Goal: Check status: Check status

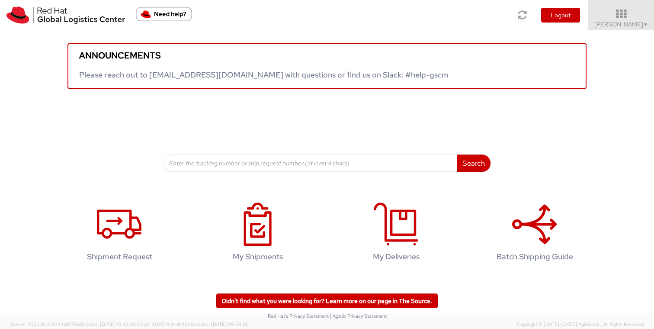
scroll to position [14, 0]
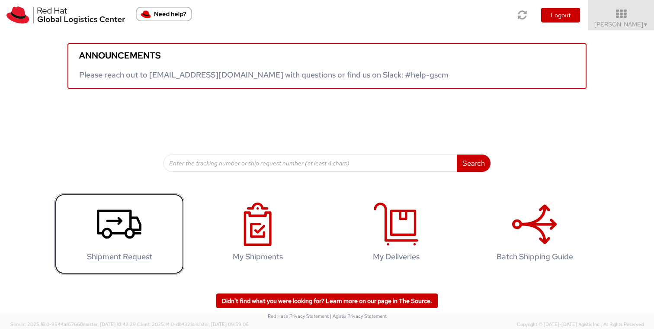
click at [144, 253] on link "Shipment Request" at bounding box center [119, 233] width 130 height 81
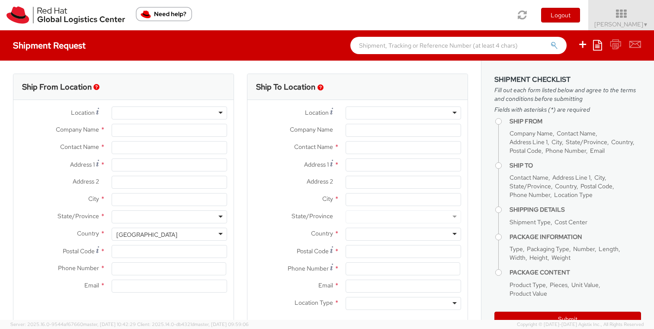
select select "853"
select select
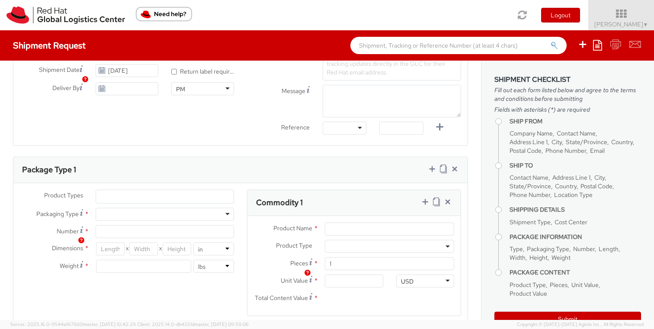
type input "Red Hat"
type input "[PERSON_NAME]"
type input "34910626220"
type input "jmorrond@redhat.com"
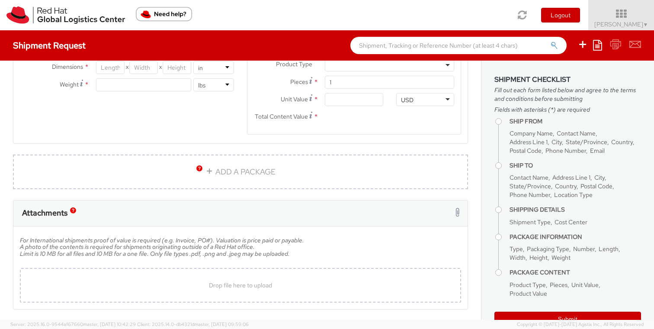
scroll to position [519, 0]
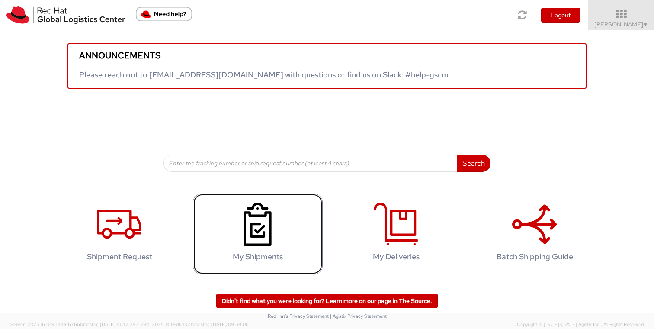
click at [259, 246] on use at bounding box center [258, 223] width 28 height 43
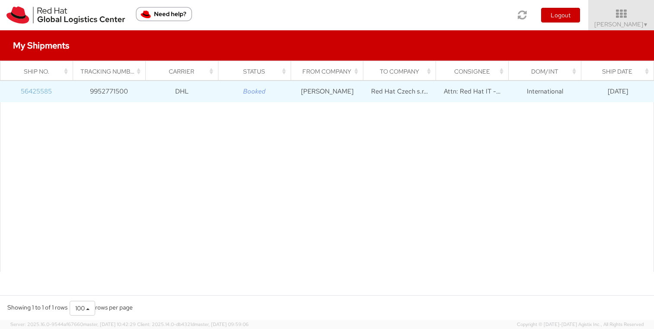
click at [37, 92] on link "56425585" at bounding box center [36, 91] width 31 height 9
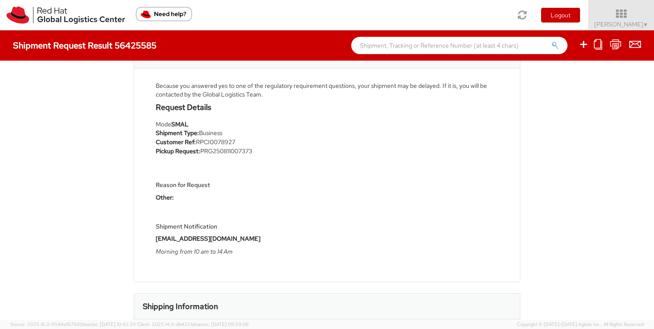
scroll to position [65, 0]
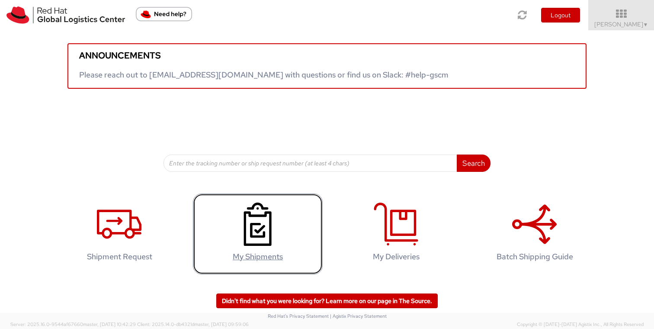
click at [252, 246] on use at bounding box center [258, 223] width 28 height 43
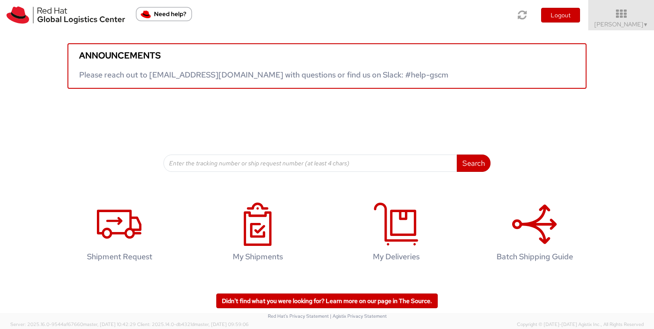
scroll to position [14, 0]
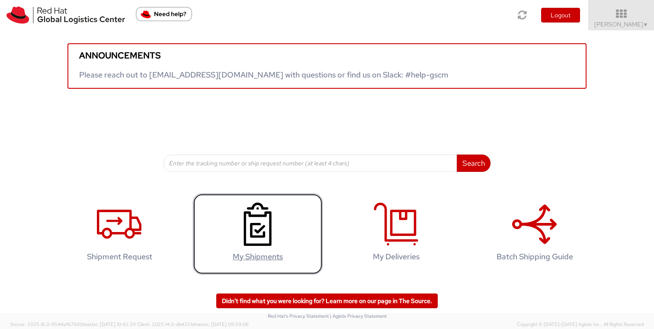
click at [245, 230] on use at bounding box center [258, 223] width 28 height 43
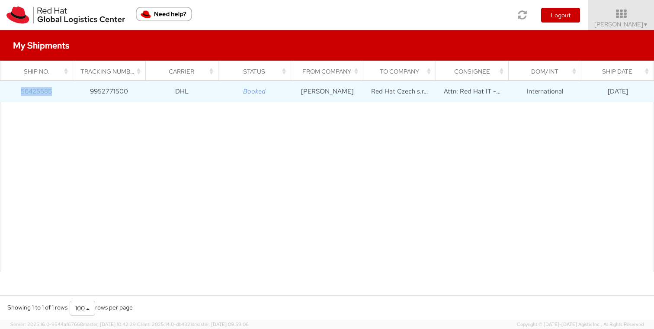
drag, startPoint x: 68, startPoint y: 93, endPoint x: 22, endPoint y: 93, distance: 46.3
click at [22, 93] on td "56425585" at bounding box center [36, 91] width 73 height 22
copy link "56425585"
